Goal: Transaction & Acquisition: Purchase product/service

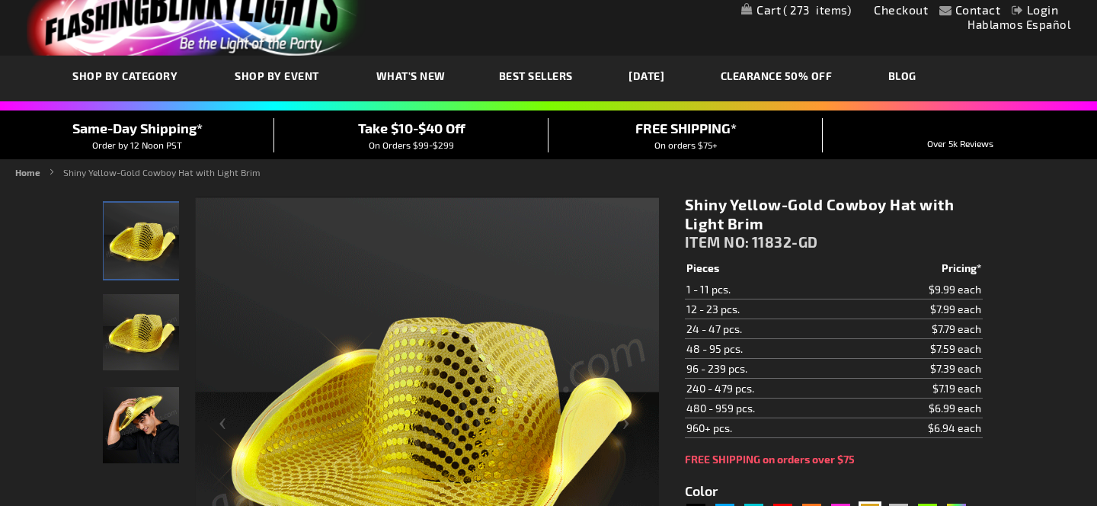
click at [804, 12] on span "273" at bounding box center [817, 10] width 68 height 14
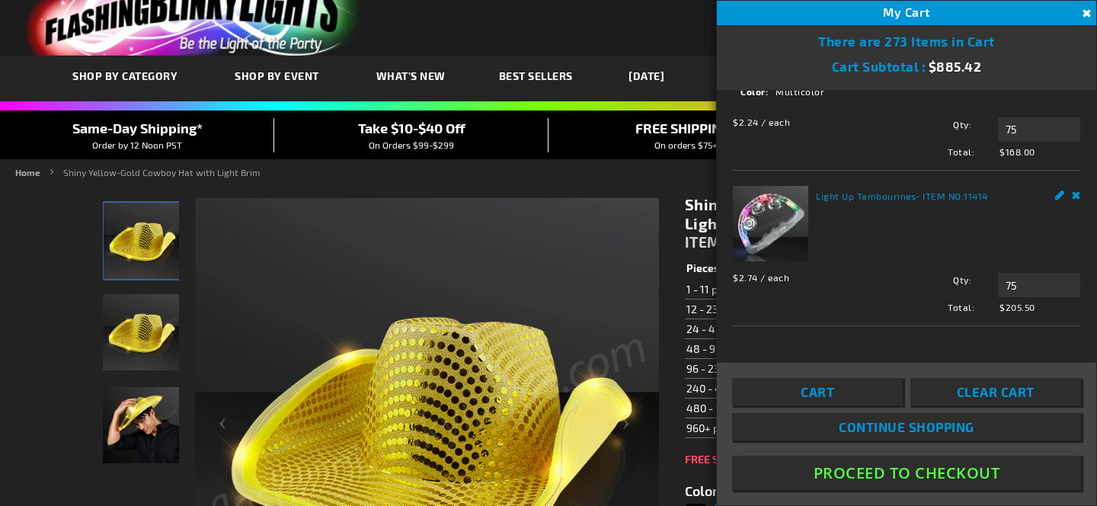
click at [844, 391] on link "Cart" at bounding box center [817, 391] width 171 height 27
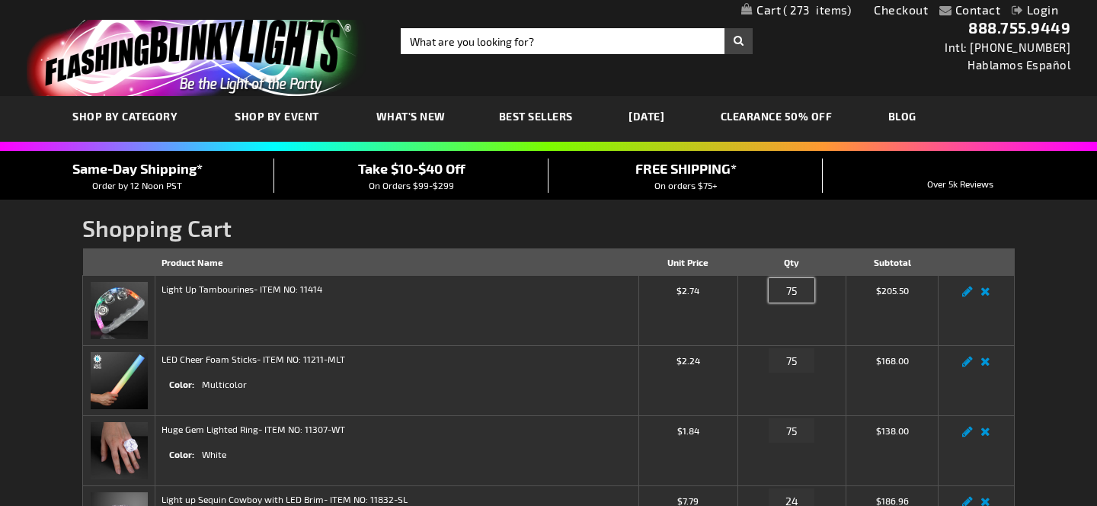
click at [797, 291] on input "75" at bounding box center [791, 290] width 46 height 24
type input "7"
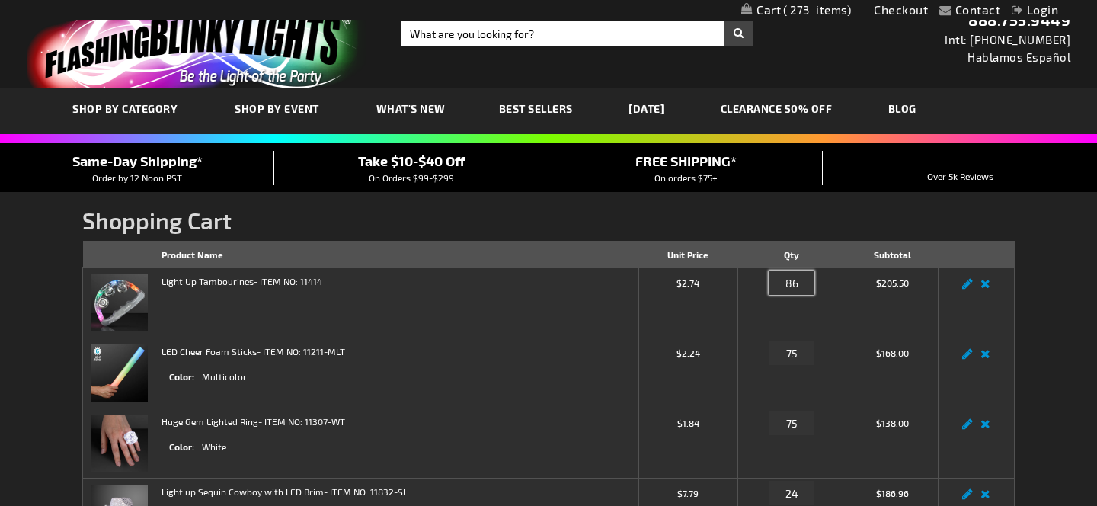
type input "85"
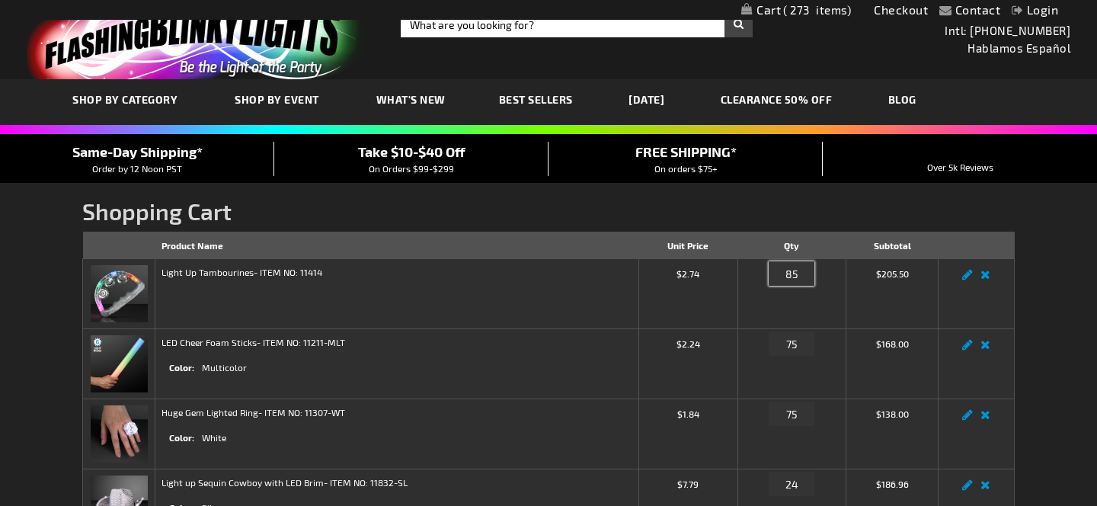
scroll to position [26, 0]
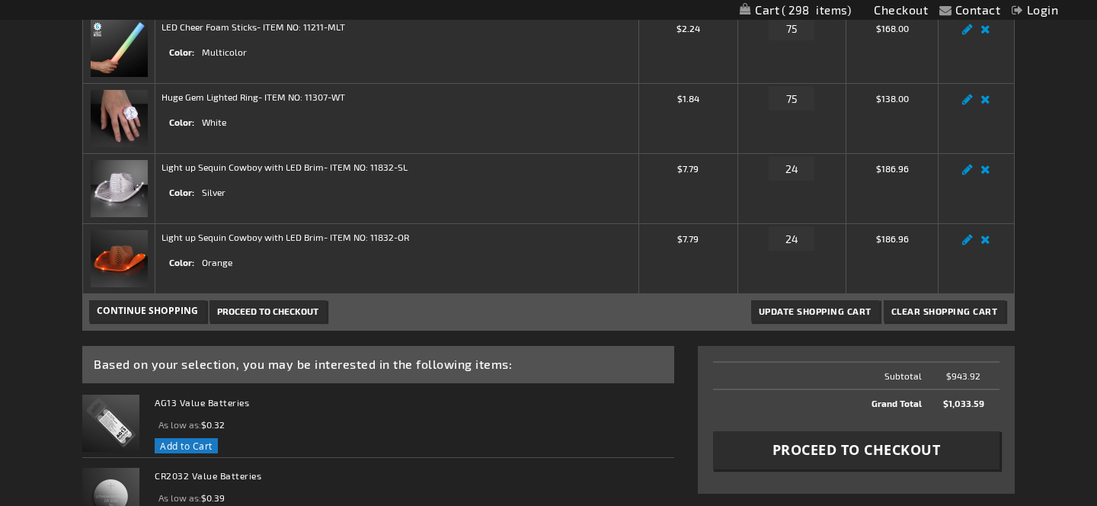
scroll to position [334, 0]
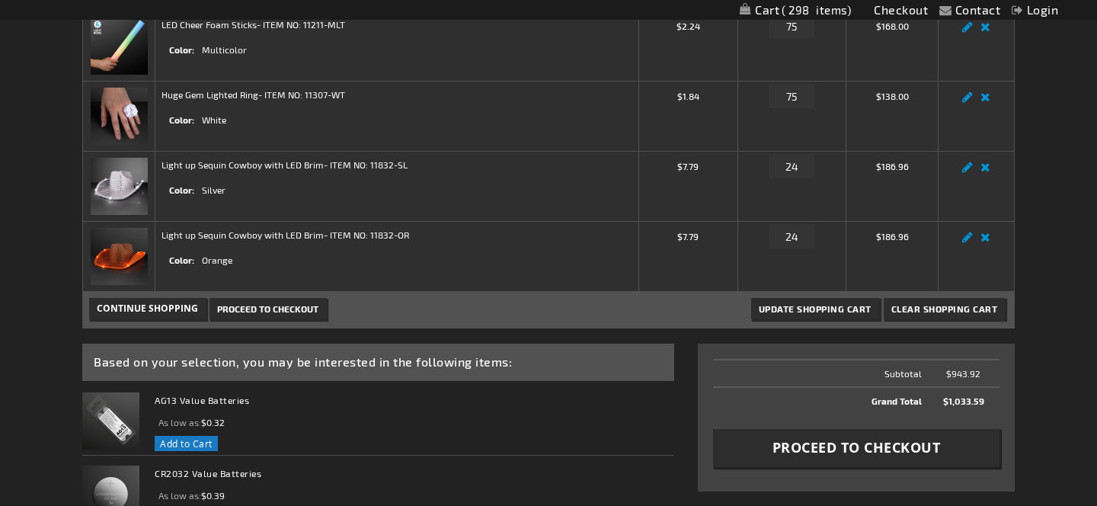
click at [254, 309] on span "Proceed to Checkout" at bounding box center [267, 308] width 101 height 11
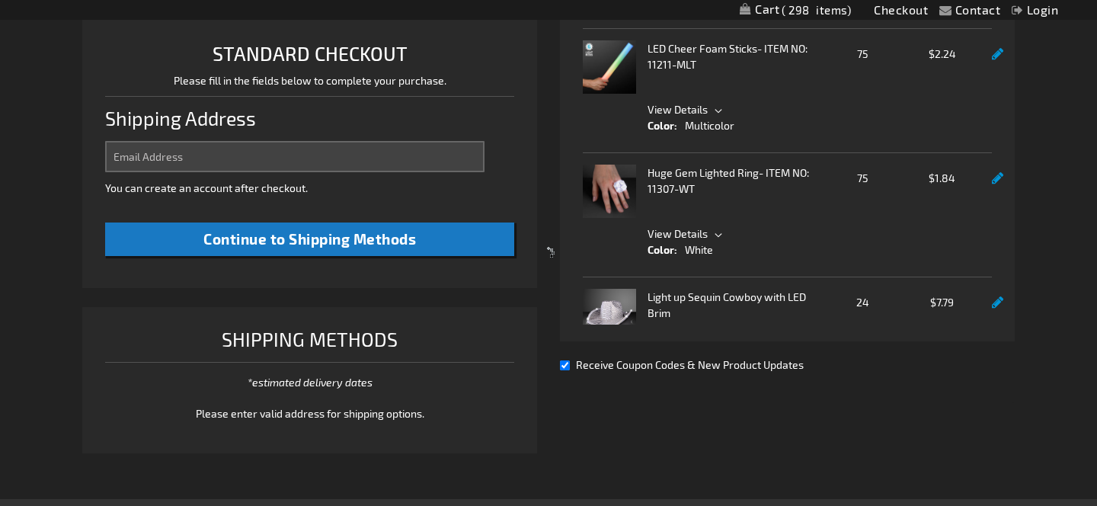
select select "US"
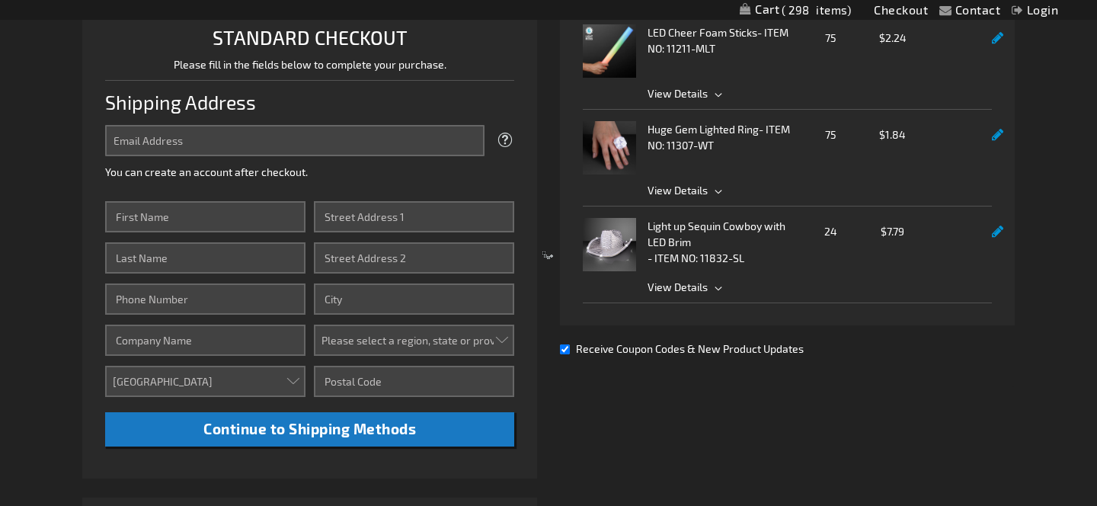
scroll to position [392, 0]
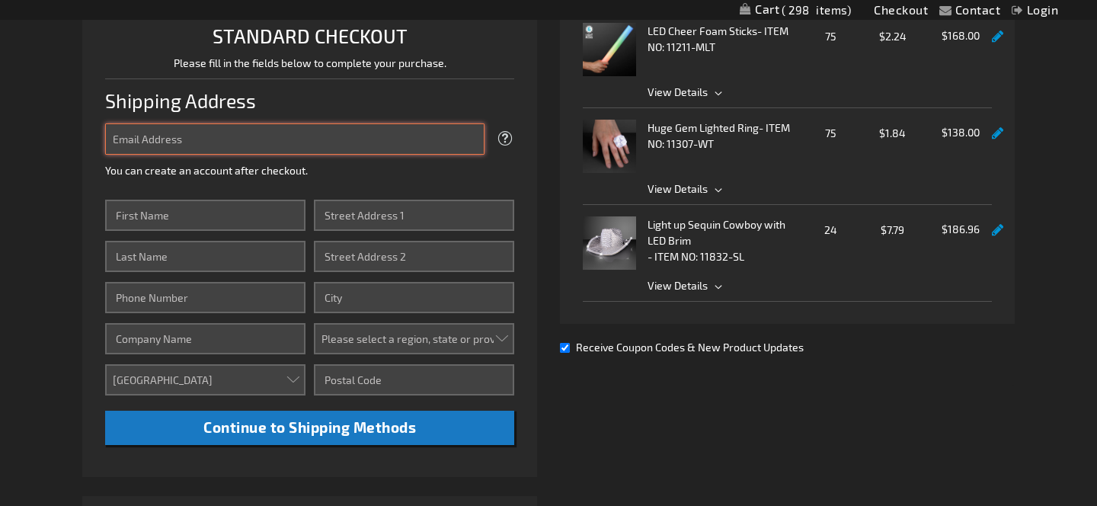
click at [269, 145] on input "Email Address" at bounding box center [294, 138] width 379 height 31
type input "brennanbourg@gmail.com"
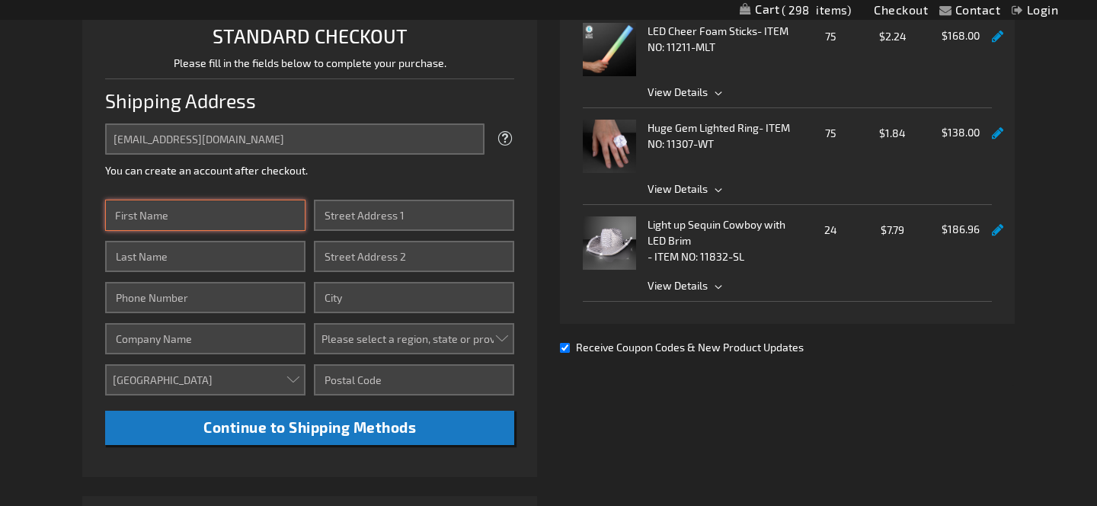
click at [206, 216] on input "First Name" at bounding box center [205, 215] width 200 height 31
type input "Jennifer"
click at [153, 260] on input "Last Name" at bounding box center [205, 256] width 200 height 31
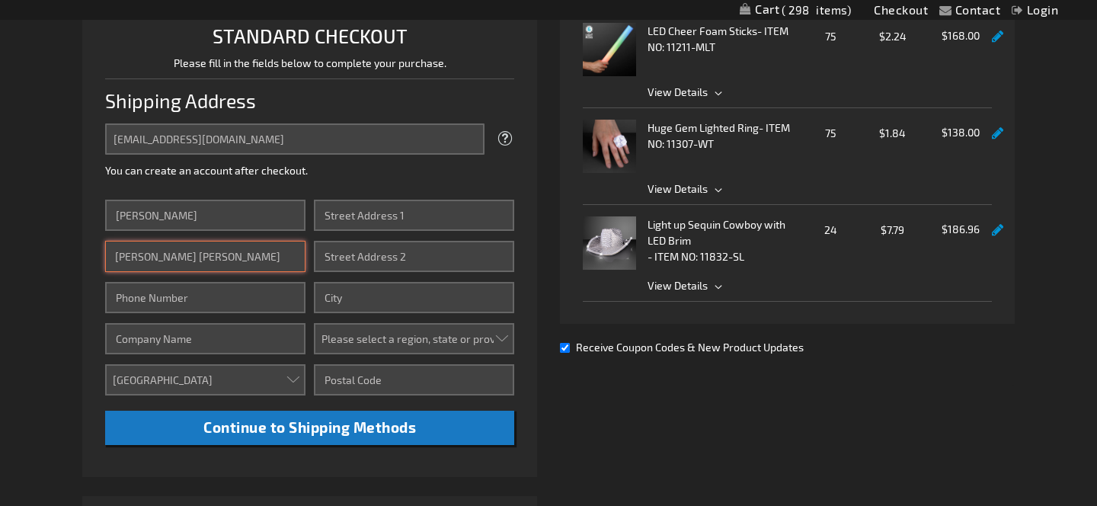
type input "Eplett Reilly"
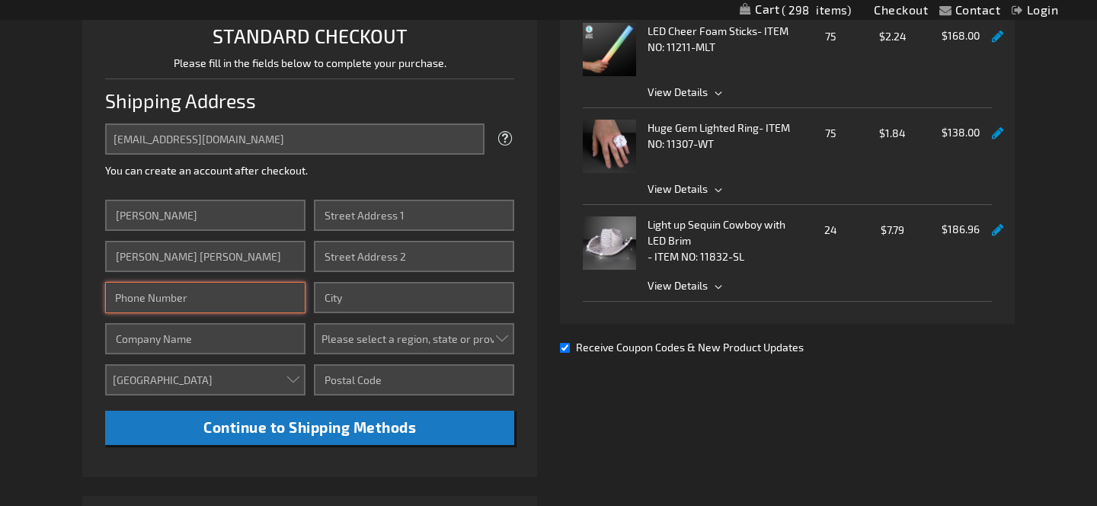
click at [144, 300] on input "Phone Number" at bounding box center [205, 297] width 200 height 31
type input "2259313500"
click at [146, 344] on input "Company" at bounding box center [205, 338] width 200 height 31
type input "C/O Mussafer Family"
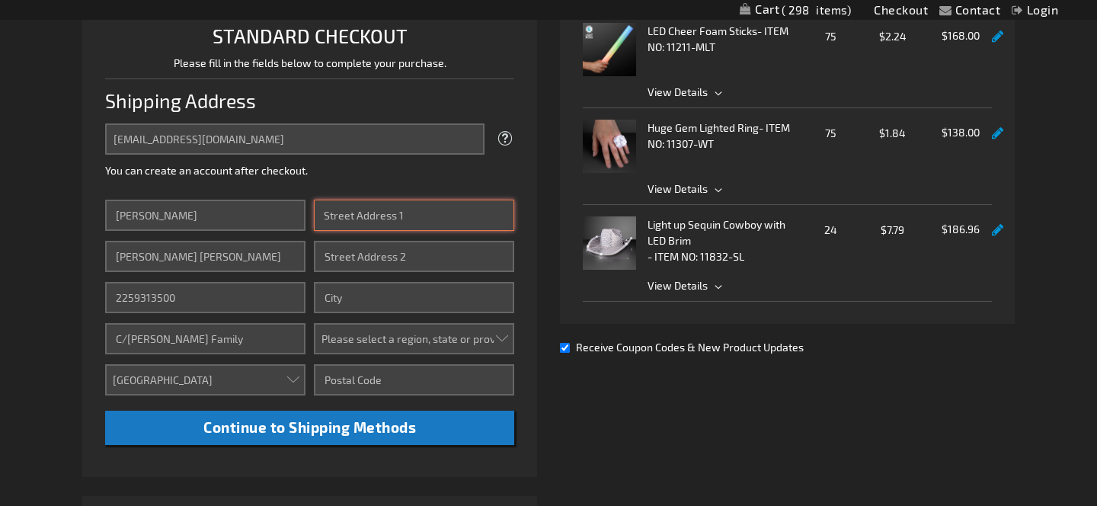
click at [388, 217] on input "Street Address: Line 1" at bounding box center [414, 215] width 200 height 31
type input "7400 N Granite Creek Road"
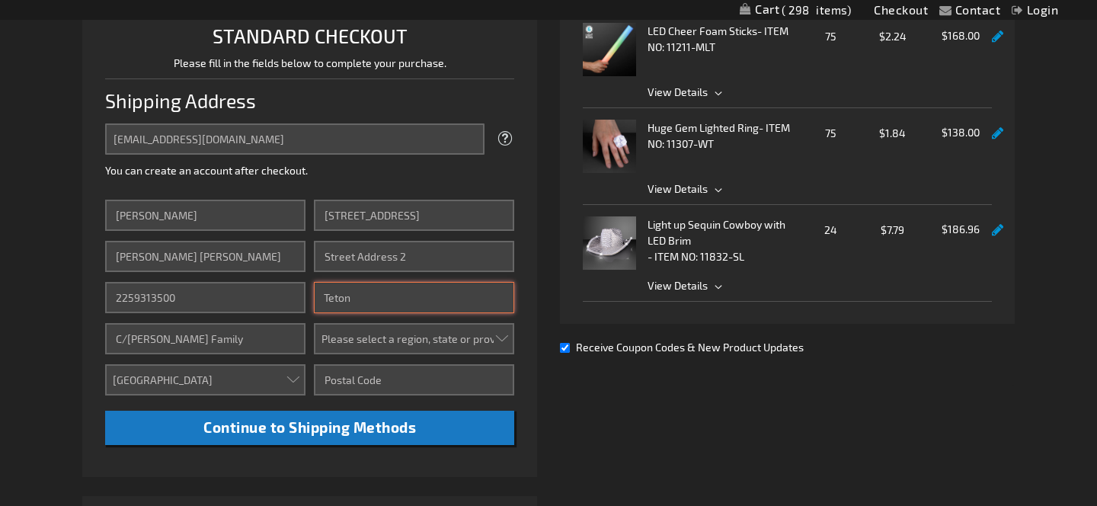
type input "Teton Village"
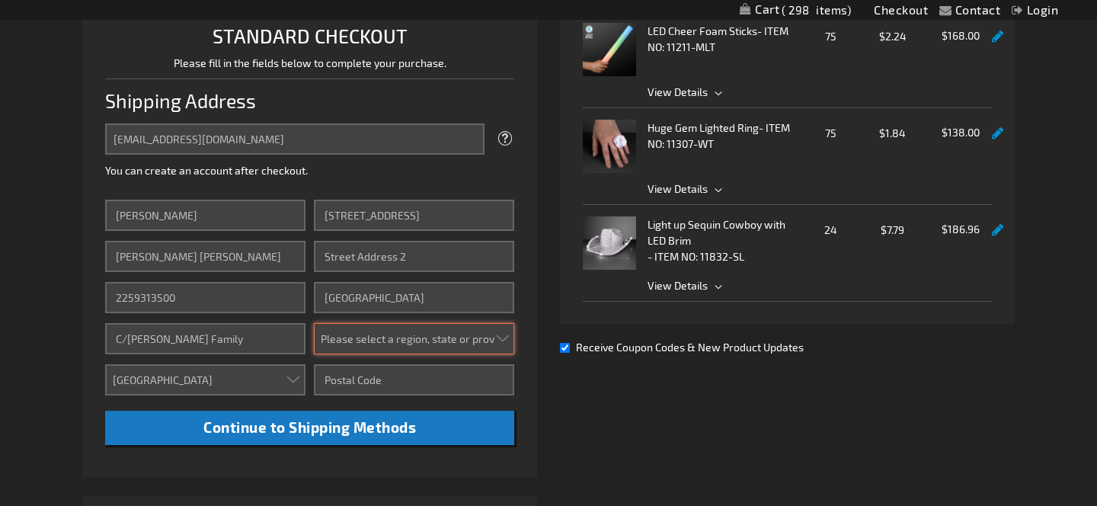
click at [425, 342] on select "Please select a region, state or province. Alabama Alaska Arizona Arkansas Cali…" at bounding box center [414, 338] width 200 height 31
select select "65"
click at [314, 323] on select "Please select a region, state or province. Alabama Alaska Arizona Arkansas Cali…" at bounding box center [414, 338] width 200 height 31
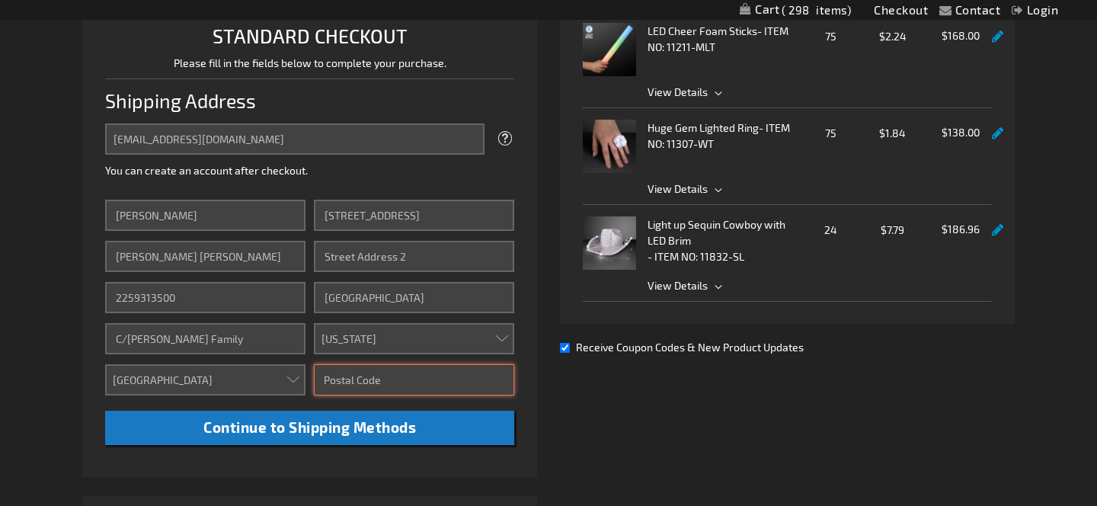
click at [372, 382] on input "Zip/Postal Code" at bounding box center [414, 379] width 200 height 31
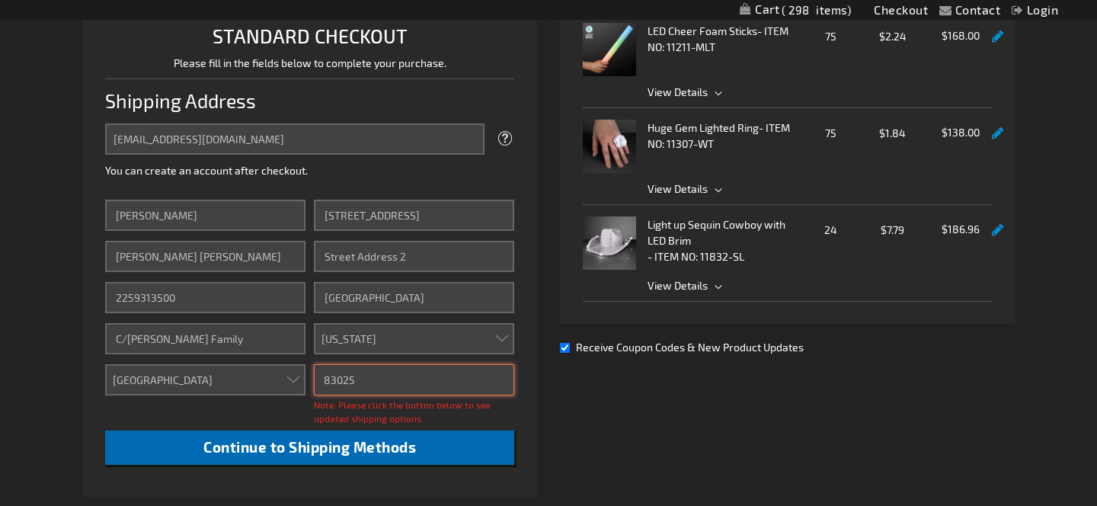
type input "83025"
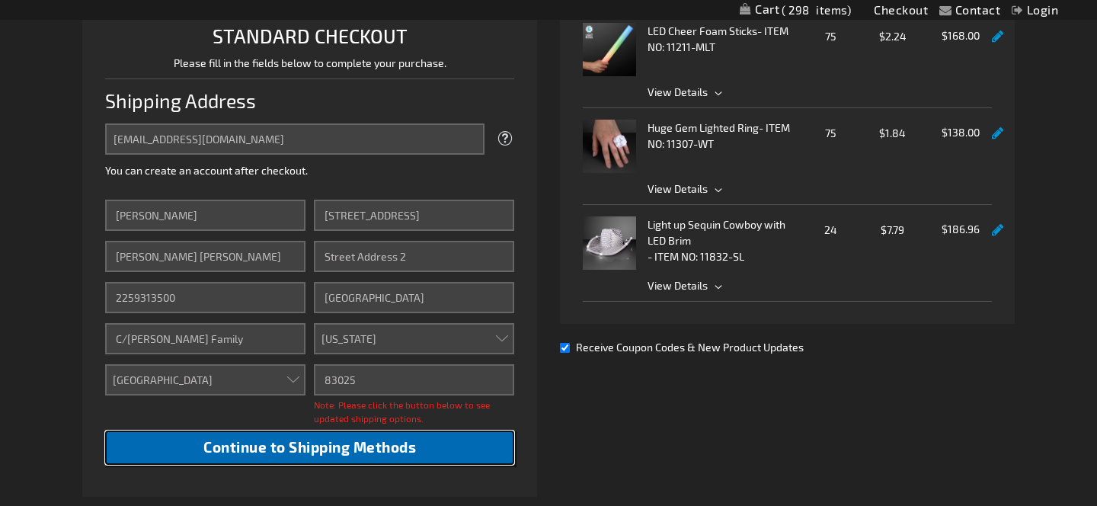
click at [351, 455] on span "Continue to Shipping Methods" at bounding box center [309, 447] width 212 height 18
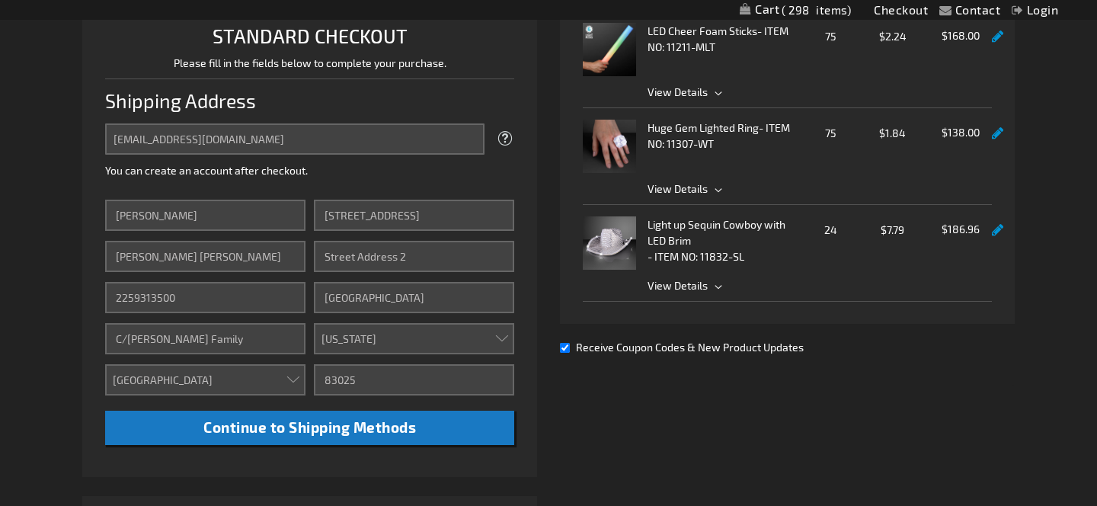
click at [565, 351] on input "Receive Coupon Codes & New Product Updates" at bounding box center [565, 348] width 10 height 10
checkbox input "false"
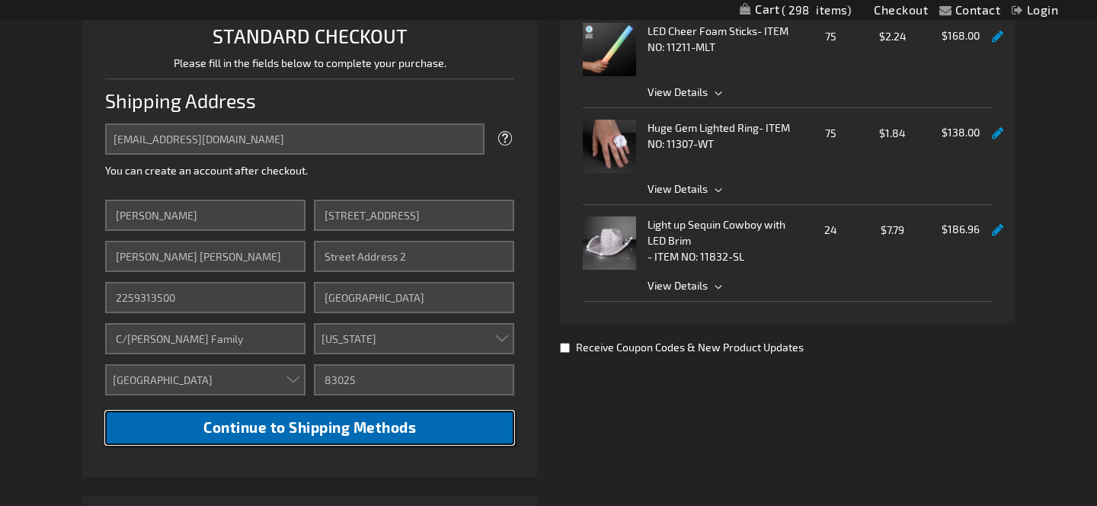
click at [399, 429] on span "Continue to Shipping Methods" at bounding box center [309, 427] width 212 height 18
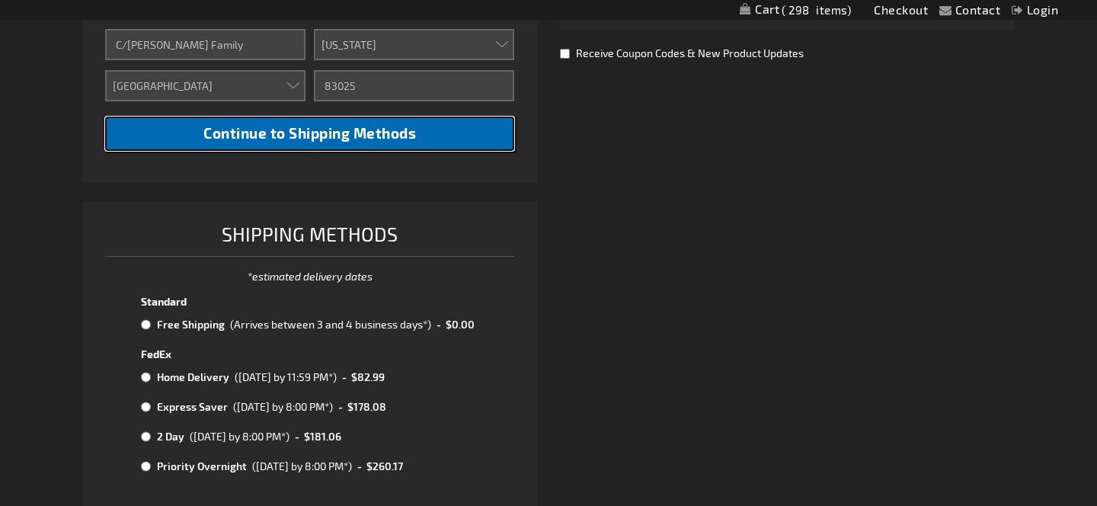
scroll to position [689, 0]
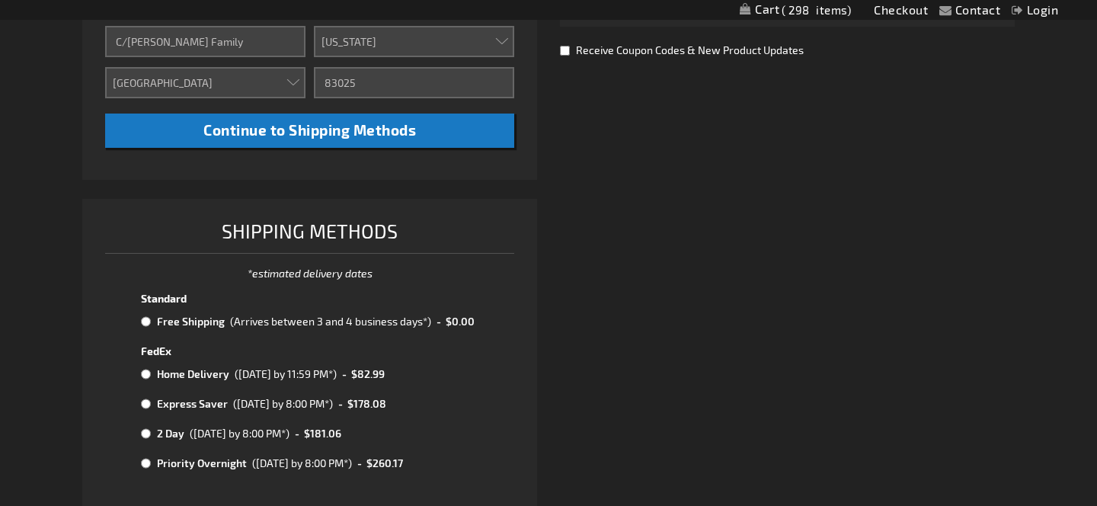
click at [145, 373] on input "radio" at bounding box center [146, 374] width 10 height 12
radio input "true"
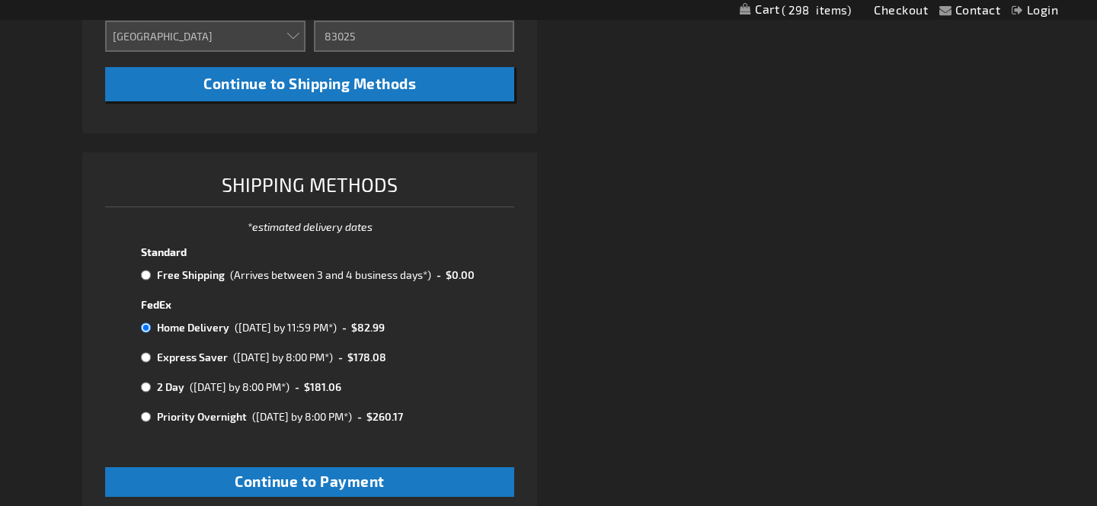
scroll to position [737, 0]
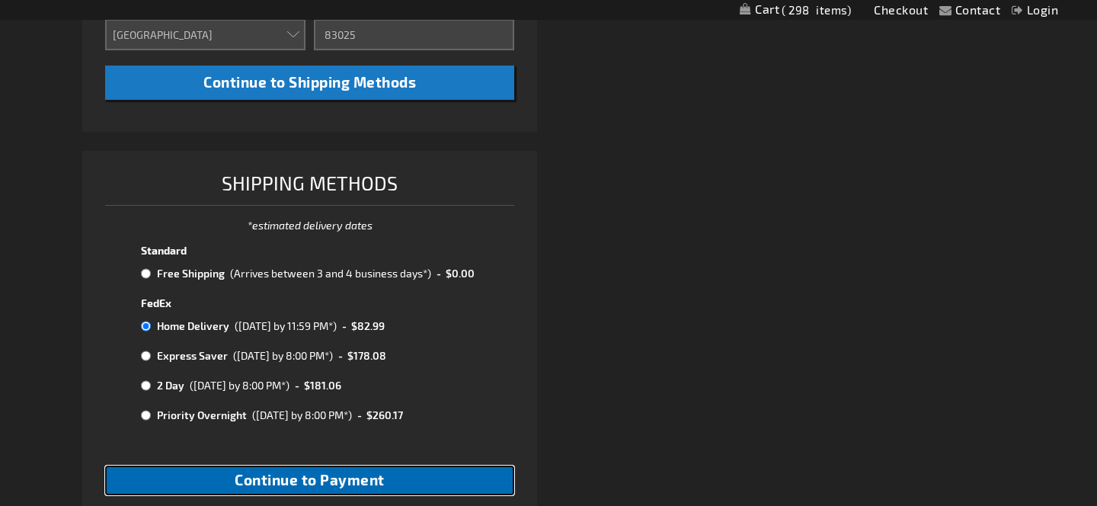
click at [264, 478] on span "Continue to Payment" at bounding box center [310, 480] width 150 height 18
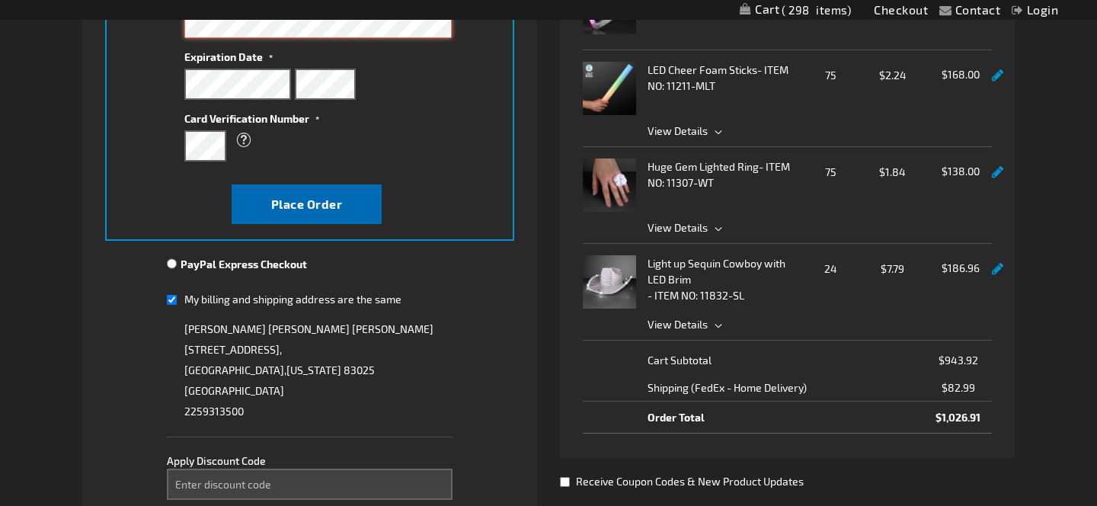
scroll to position [379, 0]
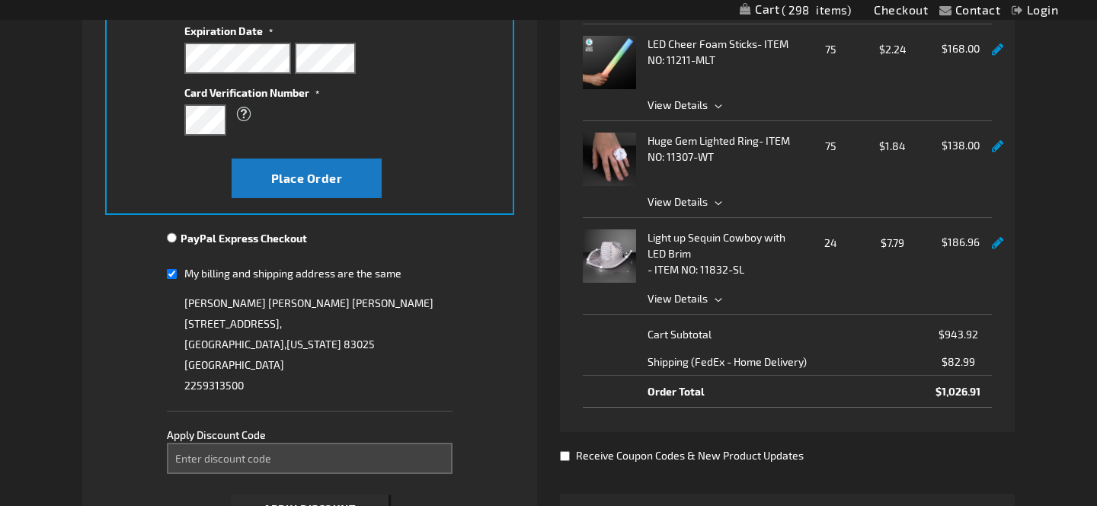
click at [171, 276] on input "My billing and shipping address are the same" at bounding box center [172, 273] width 10 height 31
checkbox input "false"
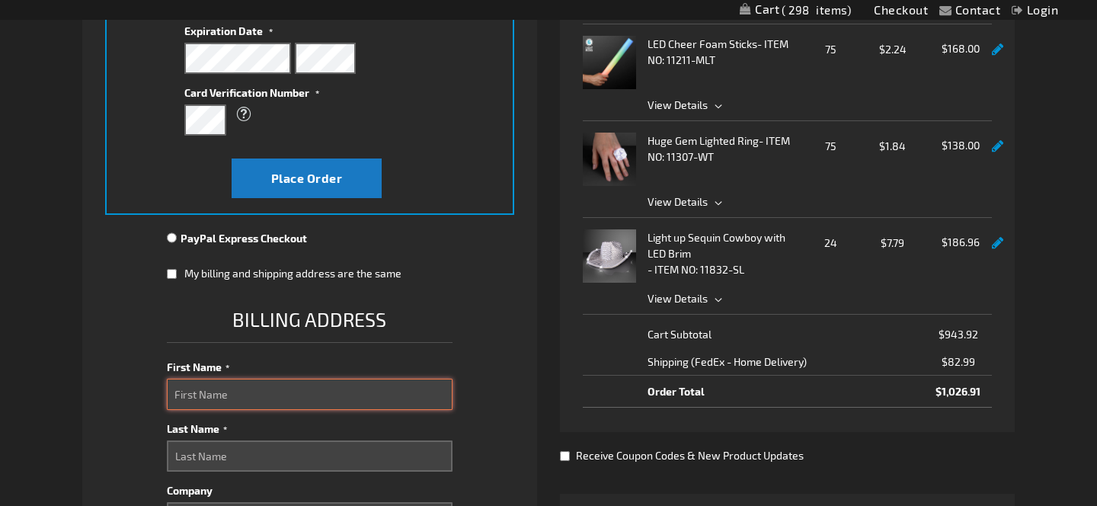
click at [210, 391] on input "First Name" at bounding box center [310, 394] width 286 height 31
type input "Jennifer"
type input "Reilly"
type input "P.O. Box 66618"
select select "28"
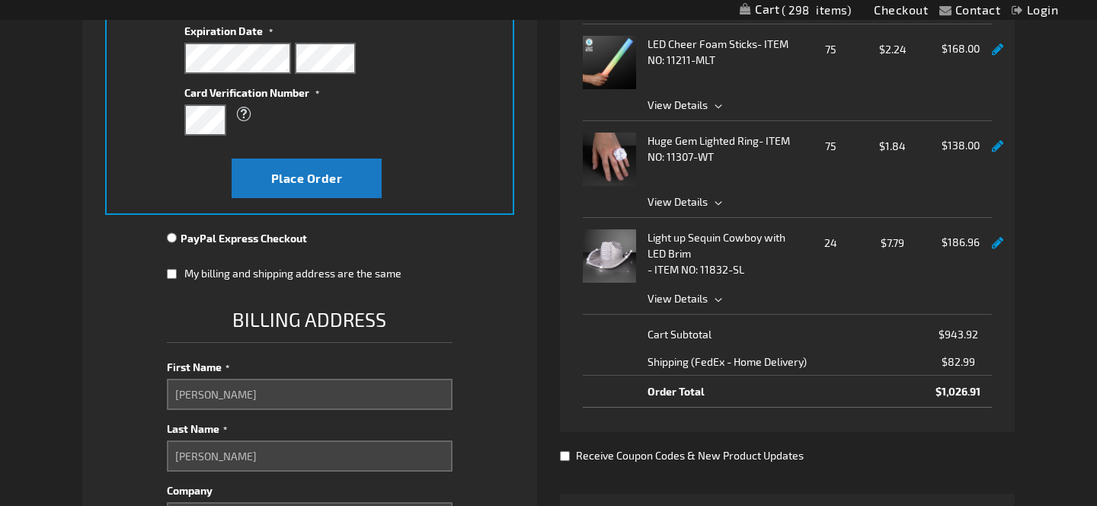
type input "Baton Rouge"
type input "70896"
type input "2256151182"
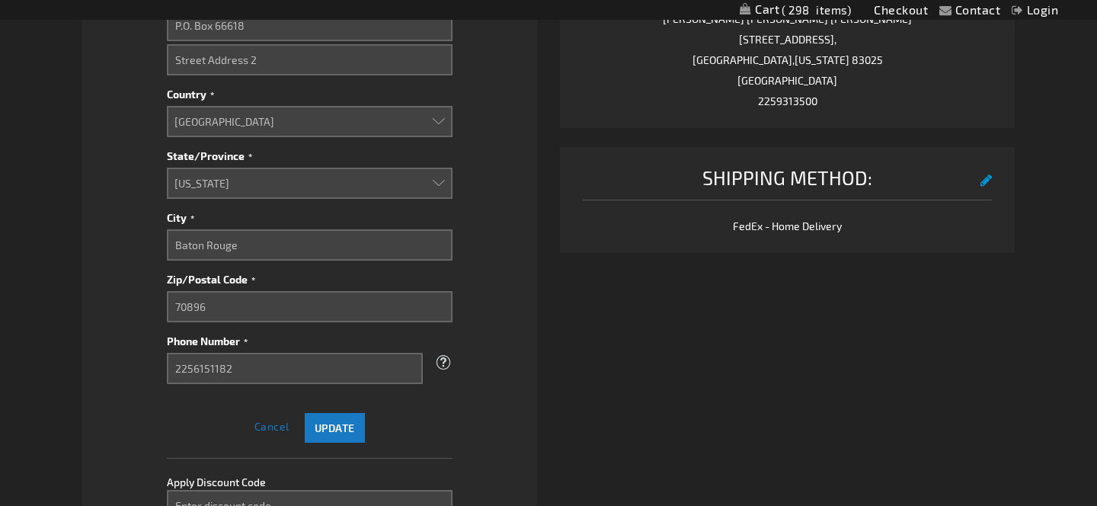
scroll to position [940, 0]
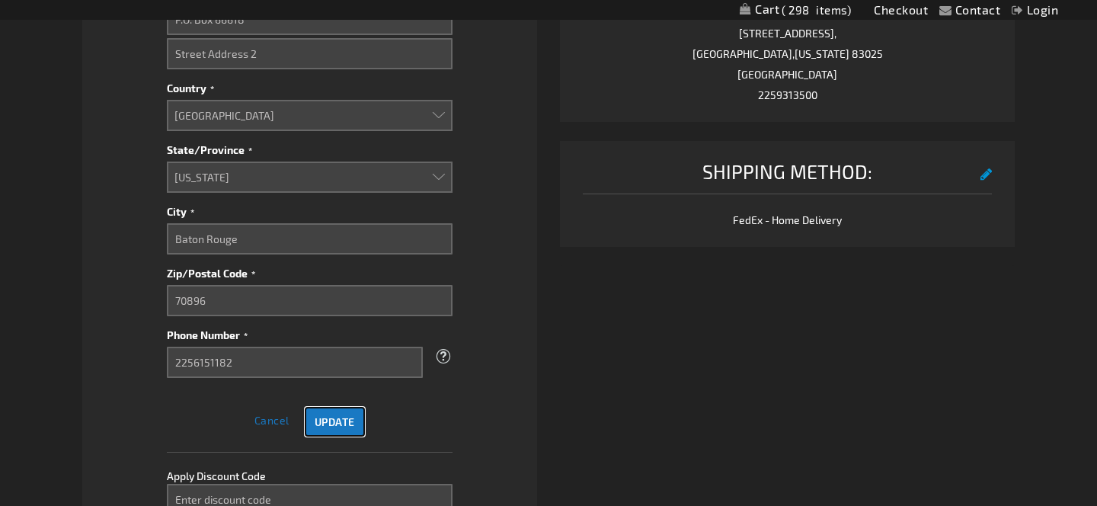
click at [347, 424] on span "Update" at bounding box center [335, 421] width 40 height 13
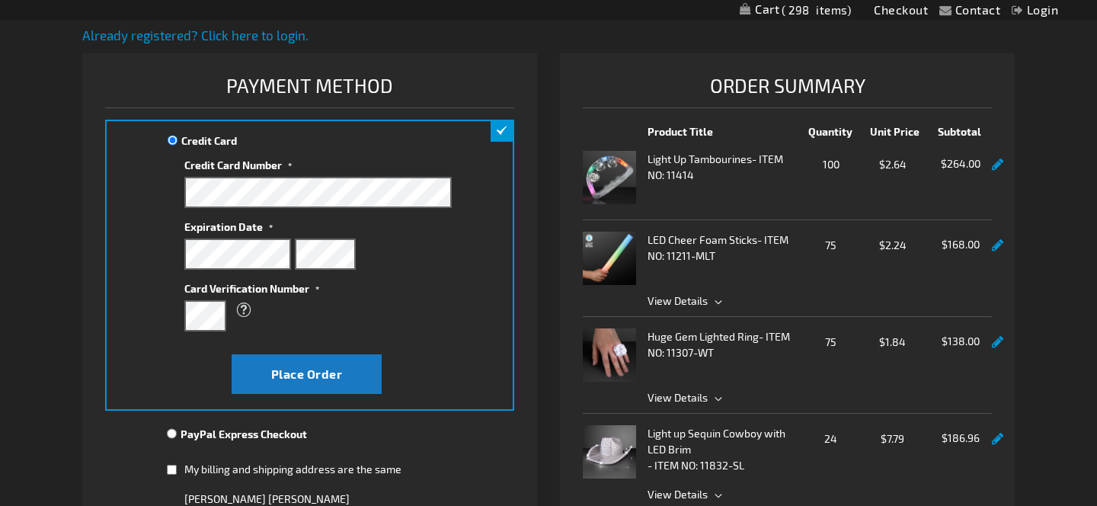
scroll to position [175, 0]
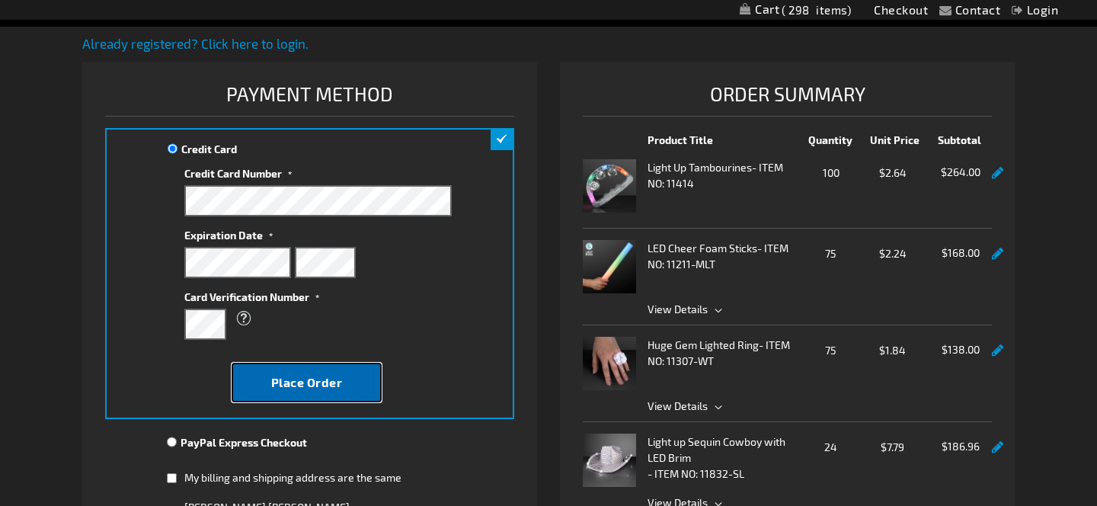
click at [344, 382] on button "Place Order" at bounding box center [307, 383] width 150 height 40
